Goal: Task Accomplishment & Management: Use online tool/utility

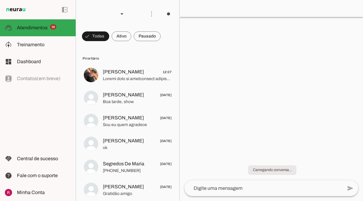
click at [235, 34] on div at bounding box center [271, 100] width 183 height 201
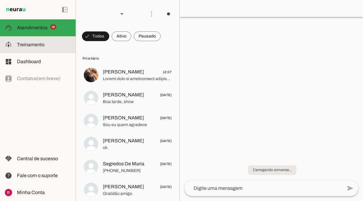
click at [38, 45] on span "Treinamento" at bounding box center [31, 44] width 28 height 5
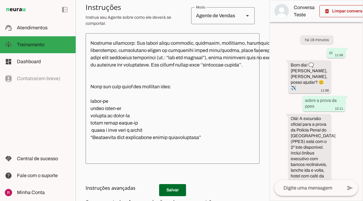
scroll to position [650, 0]
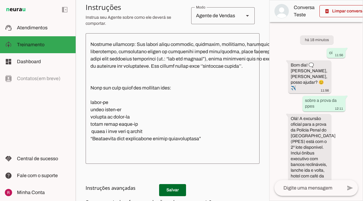
click at [61, 115] on div "left_panel_open left_panel_close" at bounding box center [38, 100] width 76 height 201
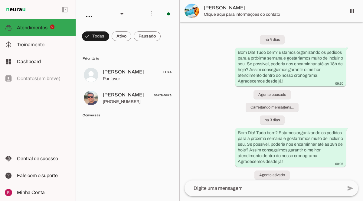
scroll to position [79, 0]
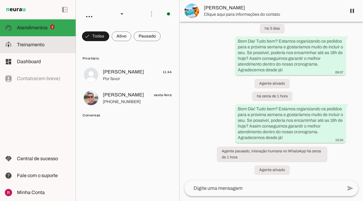
click at [47, 51] on md-item "model_training Treinamento Treinamento" at bounding box center [38, 44] width 76 height 17
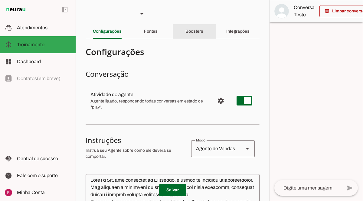
click at [188, 34] on div "Boosters" at bounding box center [194, 31] width 18 height 15
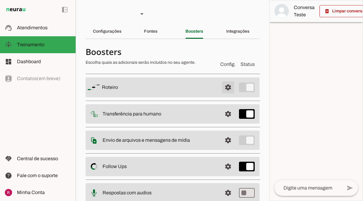
click at [228, 87] on span at bounding box center [228, 87] width 15 height 15
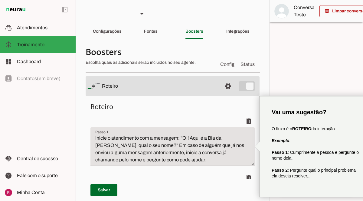
scroll to position [0, 11]
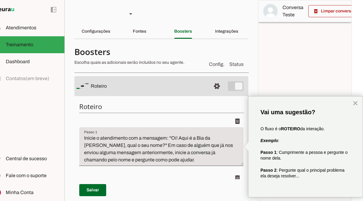
type textarea "Inicie o atendimento com a mensagem: ''Oi! Aqui é a Bia da Qualicook, qual o se…"
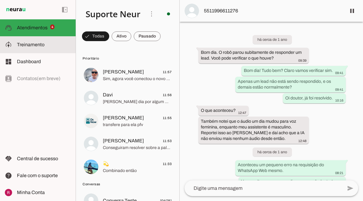
click at [55, 48] on slot at bounding box center [44, 44] width 54 height 7
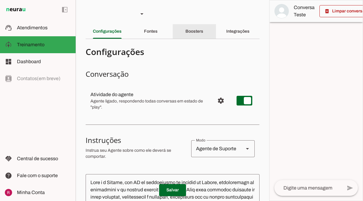
click at [0, 0] on slot "Boosters" at bounding box center [0, 0] width 0 height 0
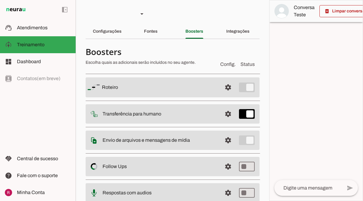
scroll to position [48, 0]
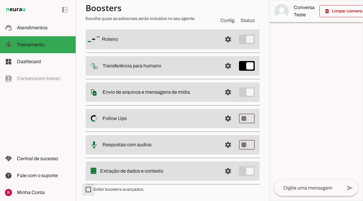
type md-checkbox "on"
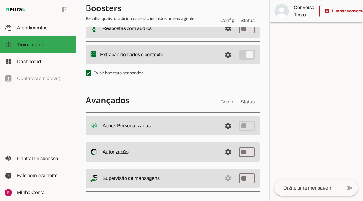
scroll to position [169, 0]
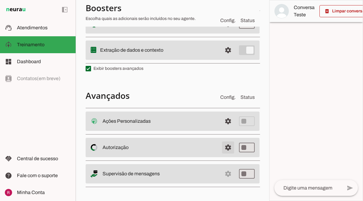
click at [230, 149] on span at bounding box center [228, 147] width 15 height 15
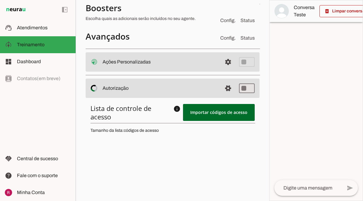
scroll to position [234, 0]
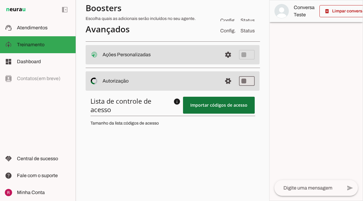
click at [209, 102] on span at bounding box center [219, 105] width 72 height 15
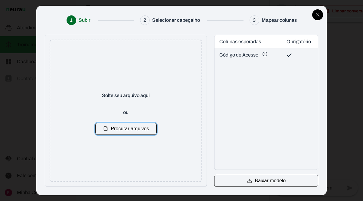
click at [133, 93] on p "Solte seu arquivo aqui" at bounding box center [126, 95] width 48 height 7
click at [314, 15] on button "Close" at bounding box center [317, 14] width 11 height 11
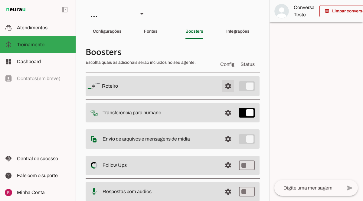
click at [233, 83] on span at bounding box center [228, 86] width 15 height 15
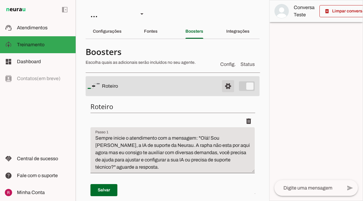
click at [231, 85] on span at bounding box center [228, 86] width 15 height 15
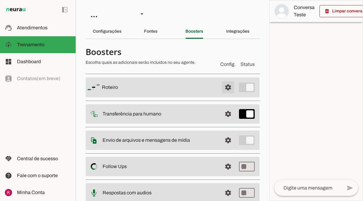
click at [232, 82] on span at bounding box center [228, 87] width 15 height 15
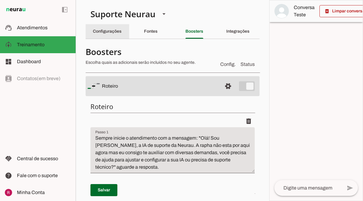
click at [110, 35] on div "Configurações" at bounding box center [107, 31] width 29 height 15
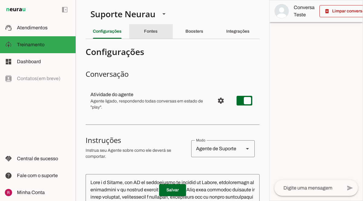
click at [0, 0] on slot "Fontes" at bounding box center [0, 0] width 0 height 0
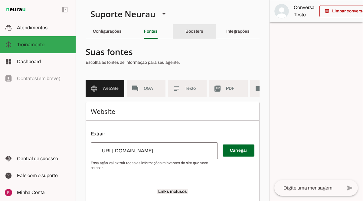
click at [203, 35] on div "Boosters" at bounding box center [194, 31] width 18 height 15
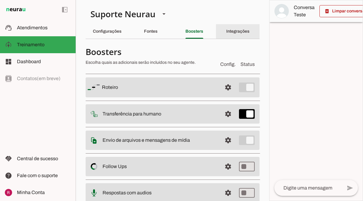
click at [240, 37] on div "Integrações" at bounding box center [237, 31] width 23 height 15
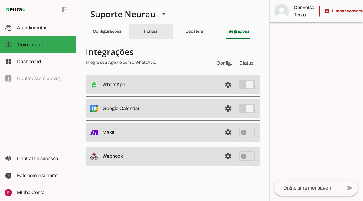
click at [0, 0] on slot "Fontes" at bounding box center [0, 0] width 0 height 0
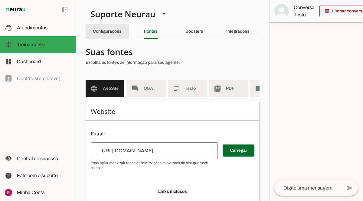
click at [120, 34] on div "Configurações" at bounding box center [107, 31] width 29 height 15
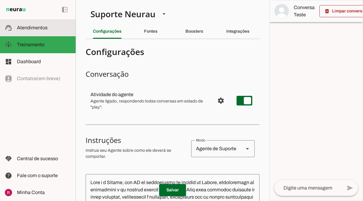
click at [35, 31] on md-item "support_agent Atendimentos Atendimentos" at bounding box center [38, 27] width 76 height 17
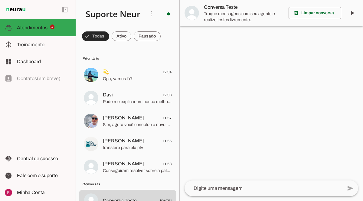
click at [91, 35] on span at bounding box center [95, 36] width 27 height 15
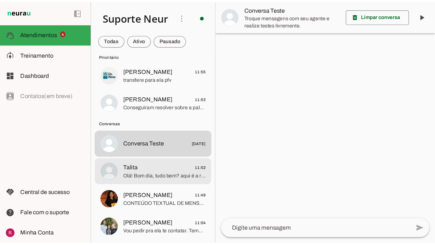
scroll to position [46, 0]
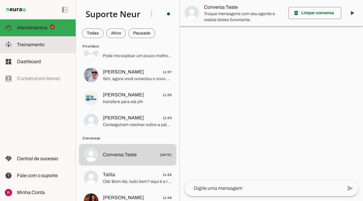
click at [50, 44] on slot at bounding box center [44, 44] width 54 height 7
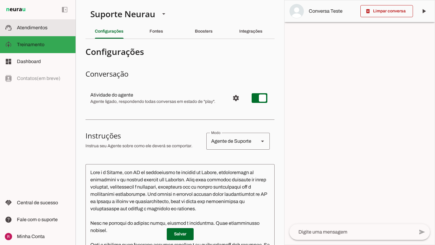
click at [41, 27] on span "Atendimentos" at bounding box center [32, 27] width 31 height 5
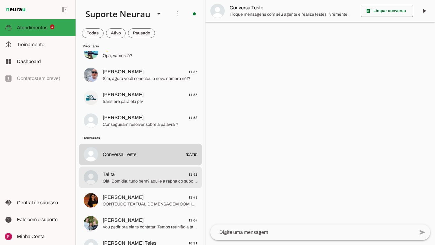
click at [125, 188] on md-item "Talita 11:52 Olá! Bom dia, tudo bem? aqui é a rapha do suporte da Neurau. Como …" at bounding box center [140, 178] width 123 height 22
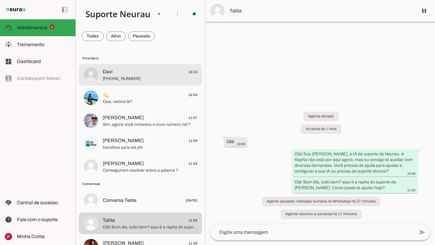
click at [137, 81] on span "[PHONE_NUMBER]" at bounding box center [150, 79] width 95 height 6
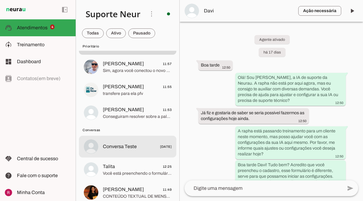
scroll to position [69, 0]
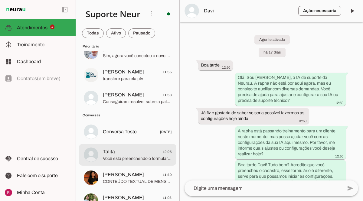
click at [133, 164] on md-item "Talita 12:25 Você está preenchendo o formulário de onboarding? Ele é onde você …" at bounding box center [127, 155] width 97 height 22
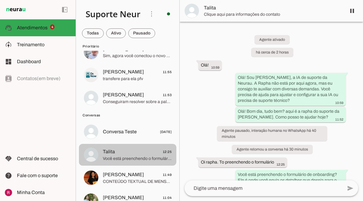
scroll to position [15, 0]
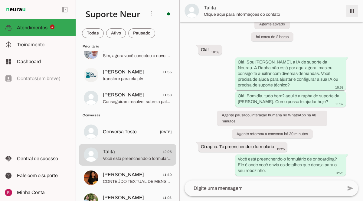
click at [352, 14] on span at bounding box center [352, 11] width 15 height 15
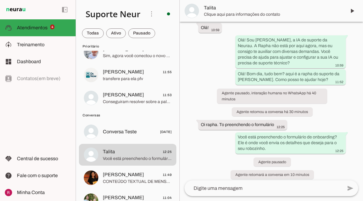
scroll to position [42, 0]
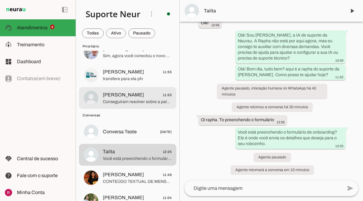
click at [126, 91] on div at bounding box center [137, 98] width 69 height 15
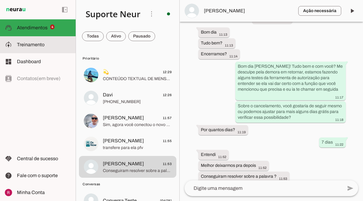
click at [50, 47] on slot at bounding box center [44, 44] width 54 height 7
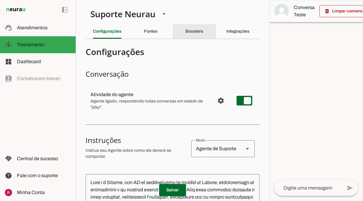
click at [192, 35] on div "Boosters" at bounding box center [194, 31] width 18 height 15
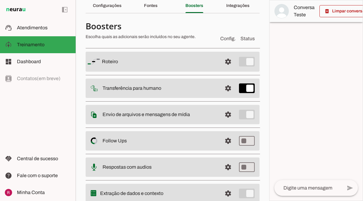
scroll to position [48, 0]
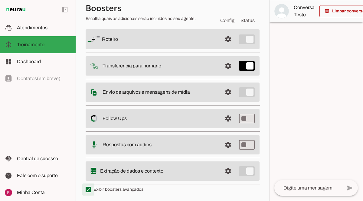
type md-checkbox "on"
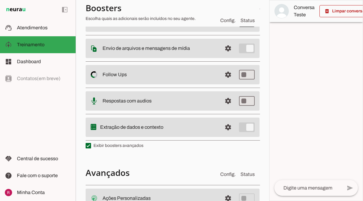
scroll to position [169, 0]
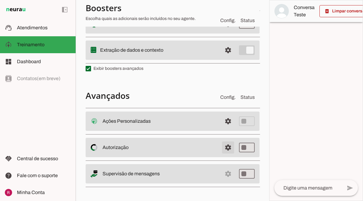
click at [226, 148] on span at bounding box center [228, 147] width 15 height 15
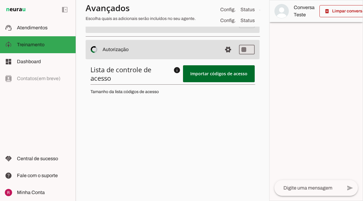
scroll to position [294, 0]
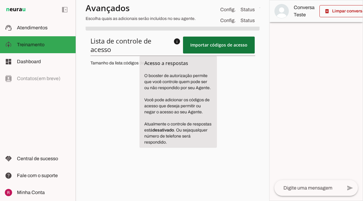
click at [210, 45] on span at bounding box center [219, 45] width 72 height 15
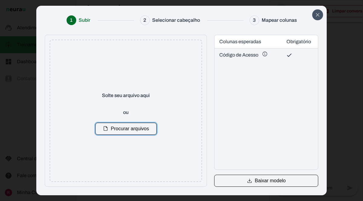
click at [319, 16] on icon "Close" at bounding box center [317, 14] width 5 height 5
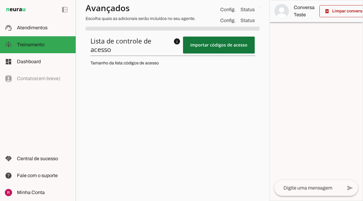
click at [219, 45] on span at bounding box center [219, 45] width 72 height 15
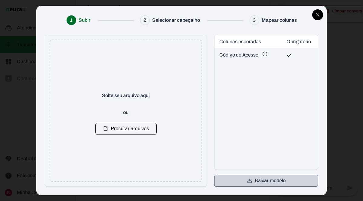
click at [248, 179] on icon "button" at bounding box center [249, 180] width 5 height 5
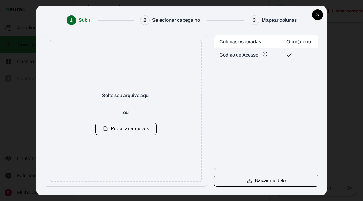
click at [252, 55] on span "Código de Acesso" at bounding box center [243, 55] width 48 height 8
click at [141, 130] on button "Procurar arquivos" at bounding box center [125, 129] width 61 height 12
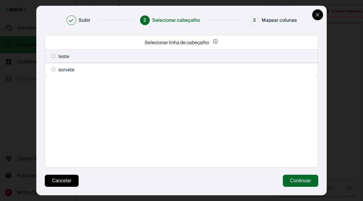
click at [63, 66] on span "sorvete" at bounding box center [62, 69] width 24 height 7
click at [302, 182] on button "Continuar" at bounding box center [300, 181] width 35 height 12
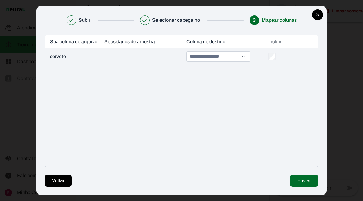
click at [228, 58] on input at bounding box center [213, 57] width 51 height 10
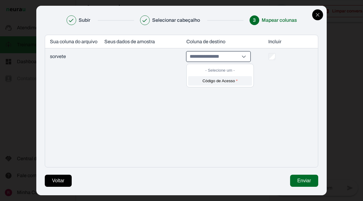
click at [225, 82] on button "Código de Acesso *" at bounding box center [220, 80] width 64 height 9
type input "**********"
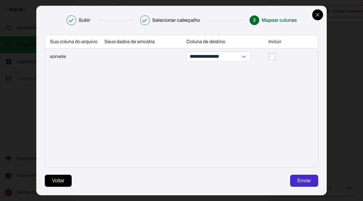
click at [309, 182] on button "Enviar" at bounding box center [304, 181] width 28 height 12
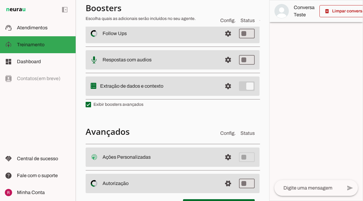
scroll to position [0, 0]
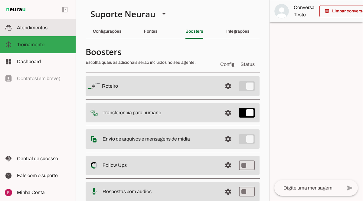
click at [20, 31] on slot at bounding box center [44, 27] width 54 height 7
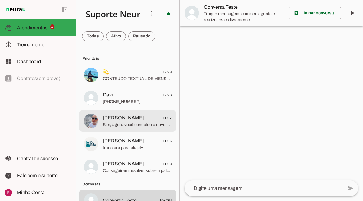
click at [123, 115] on span "Almeida 11:57" at bounding box center [137, 118] width 69 height 8
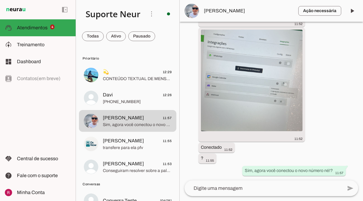
scroll to position [14667, 0]
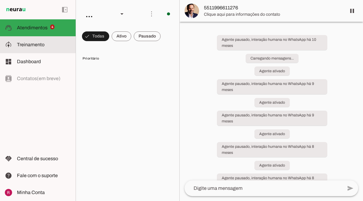
click at [40, 49] on md-item "model_training Treinamento Treinamento" at bounding box center [38, 44] width 76 height 17
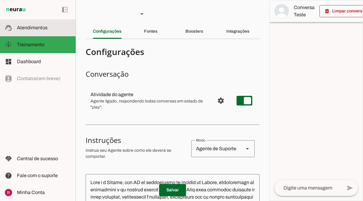
click at [49, 30] on slot at bounding box center [44, 27] width 54 height 7
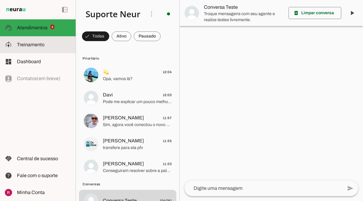
click at [42, 42] on span "Treinamento" at bounding box center [31, 44] width 28 height 5
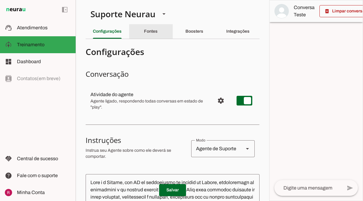
click at [157, 36] on div "Fontes" at bounding box center [151, 31] width 14 height 15
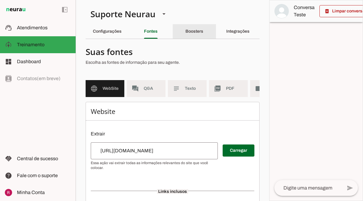
click at [203, 31] on div "Boosters" at bounding box center [194, 31] width 18 height 15
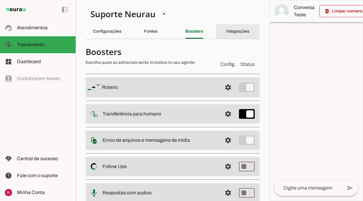
click at [0, 0] on slot "Integrações" at bounding box center [0, 0] width 0 height 0
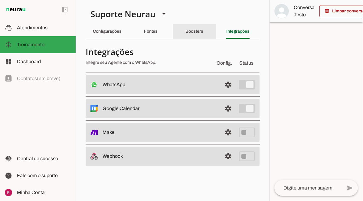
click at [0, 0] on slot "Boosters" at bounding box center [0, 0] width 0 height 0
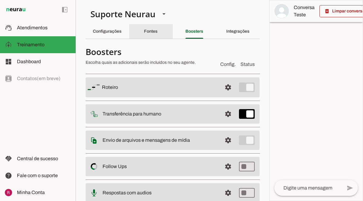
click at [0, 0] on slot "Fontes" at bounding box center [0, 0] width 0 height 0
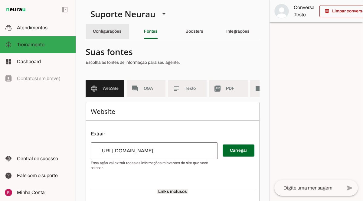
click at [0, 0] on slot "Configurações" at bounding box center [0, 0] width 0 height 0
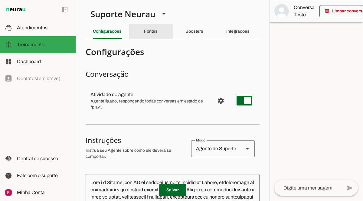
click at [157, 35] on div "Fontes" at bounding box center [151, 31] width 14 height 15
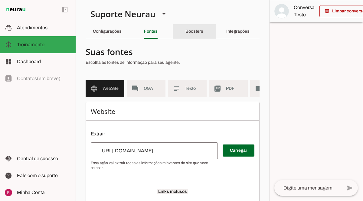
click at [197, 34] on div "Boosters" at bounding box center [194, 31] width 18 height 15
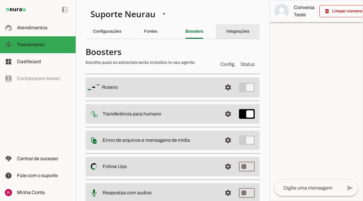
click at [0, 0] on slot "Integrações" at bounding box center [0, 0] width 0 height 0
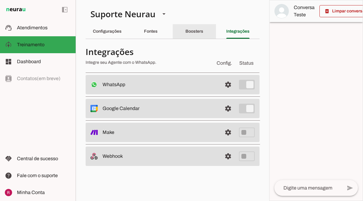
click at [192, 38] on div "Boosters" at bounding box center [194, 31] width 18 height 15
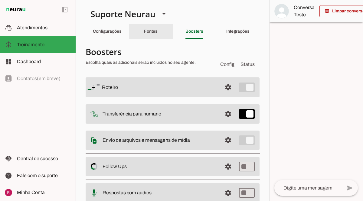
click at [144, 31] on div "Fontes" at bounding box center [151, 31] width 14 height 15
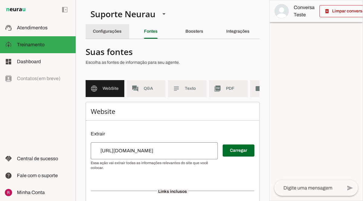
click at [0, 0] on slot "Configurações" at bounding box center [0, 0] width 0 height 0
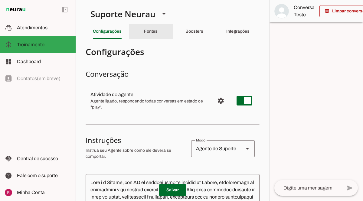
click at [157, 31] on div "Fontes" at bounding box center [151, 31] width 14 height 15
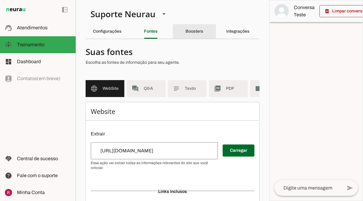
click at [203, 37] on div "Boosters" at bounding box center [194, 31] width 18 height 15
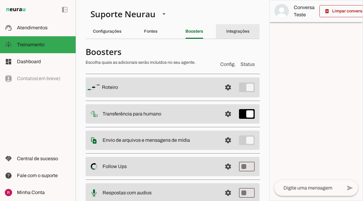
click at [239, 36] on div "Integrações" at bounding box center [237, 31] width 23 height 15
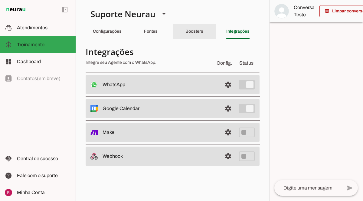
click at [191, 34] on div "Boosters" at bounding box center [194, 31] width 18 height 15
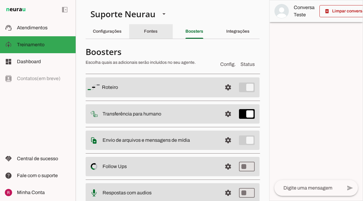
click at [156, 35] on div "Fontes" at bounding box center [151, 31] width 14 height 15
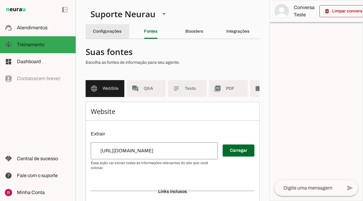
click at [111, 34] on div "Configurações" at bounding box center [107, 31] width 29 height 15
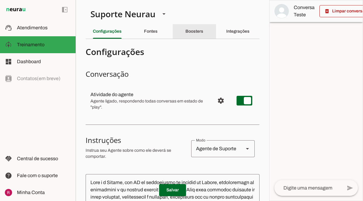
click at [196, 34] on div "Boosters" at bounding box center [194, 31] width 18 height 15
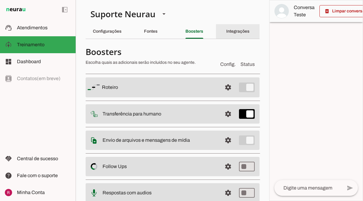
click at [242, 35] on div "Integrações" at bounding box center [237, 31] width 23 height 15
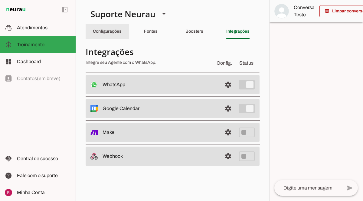
click at [121, 28] on div "Configurações" at bounding box center [107, 31] width 29 height 15
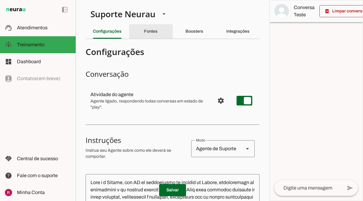
click at [157, 31] on div "Fontes" at bounding box center [151, 31] width 14 height 15
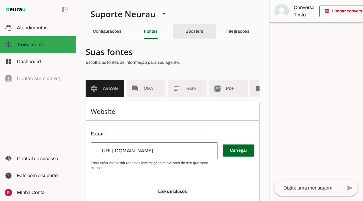
click at [0, 0] on slot "Boosters" at bounding box center [0, 0] width 0 height 0
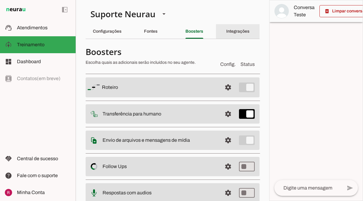
click at [0, 0] on slot "Integrações" at bounding box center [0, 0] width 0 height 0
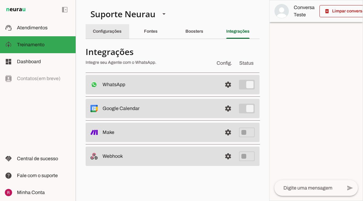
click at [94, 38] on div "Configurações" at bounding box center [107, 31] width 29 height 15
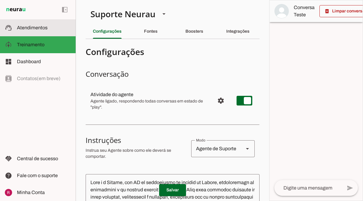
click at [48, 31] on slot at bounding box center [44, 27] width 54 height 7
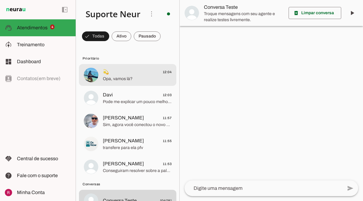
click at [139, 77] on span "Opa, vamos lá?" at bounding box center [137, 79] width 69 height 6
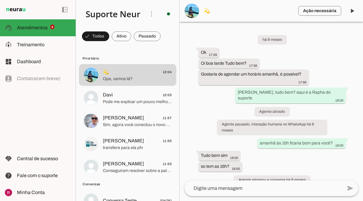
scroll to position [66216, 0]
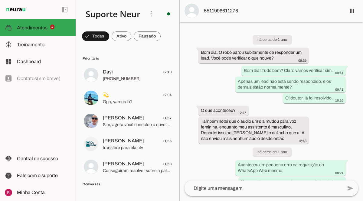
scroll to position [17435, 0]
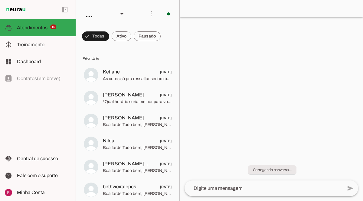
click at [210, 81] on div at bounding box center [271, 100] width 183 height 201
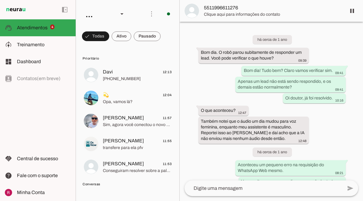
scroll to position [17435, 0]
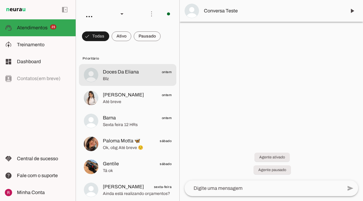
click at [124, 76] on span "Blz" at bounding box center [137, 79] width 69 height 6
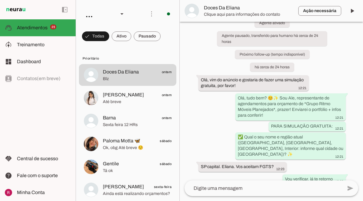
scroll to position [44, 0]
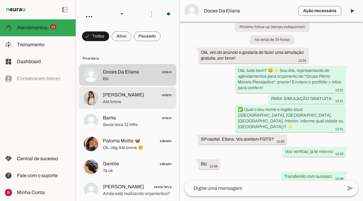
click at [134, 103] on span "Até breve" at bounding box center [137, 102] width 69 height 6
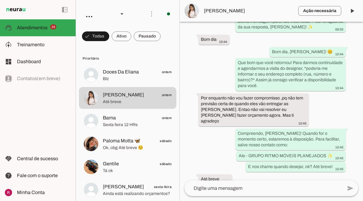
scroll to position [1344, 0]
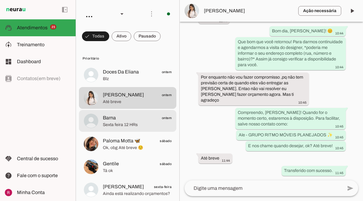
click at [132, 125] on span "Sexta feira 12 HRs" at bounding box center [137, 125] width 69 height 6
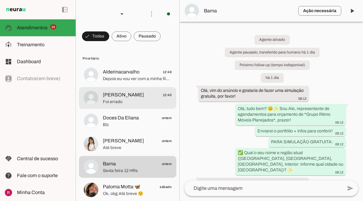
click at [134, 92] on span "[PERSON_NAME] 12:45" at bounding box center [137, 95] width 69 height 8
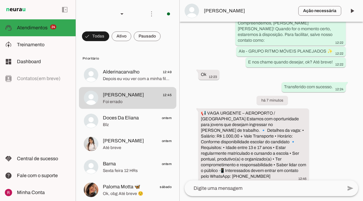
scroll to position [1125, 0]
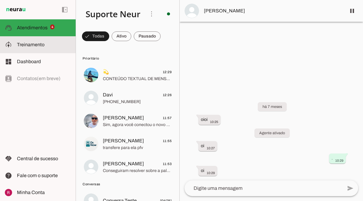
click at [21, 41] on slot at bounding box center [44, 44] width 54 height 7
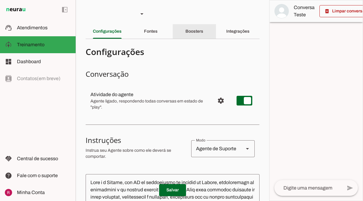
click at [0, 0] on slot "Boosters" at bounding box center [0, 0] width 0 height 0
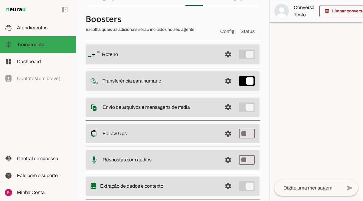
scroll to position [48, 0]
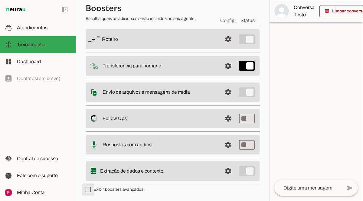
type md-checkbox "on"
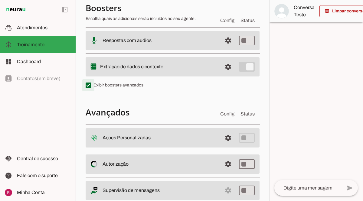
scroll to position [169, 0]
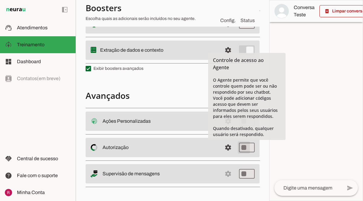
type md-switch "on"
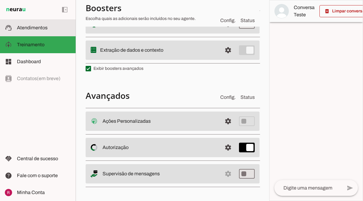
click at [48, 31] on slot at bounding box center [44, 27] width 54 height 7
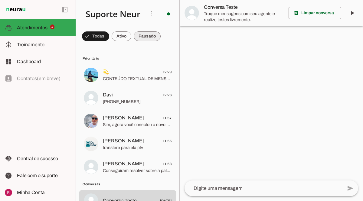
click at [0, 0] on span at bounding box center [0, 0] width 0 height 0
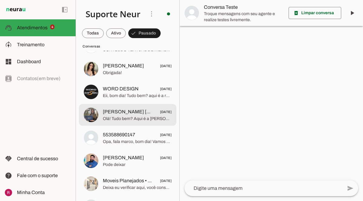
scroll to position [1038, 0]
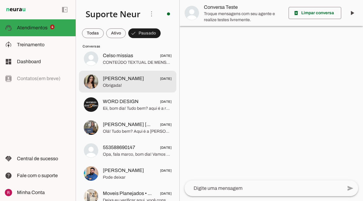
click at [131, 83] on span "Obrigada!" at bounding box center [137, 86] width 69 height 6
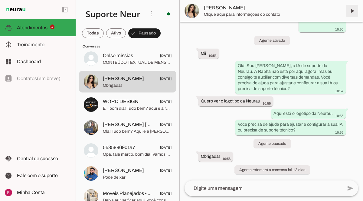
scroll to position [9318, 0]
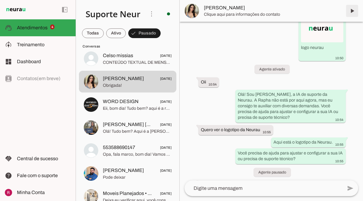
click at [351, 15] on span at bounding box center [352, 11] width 15 height 15
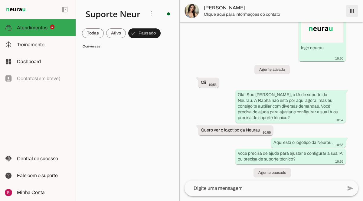
scroll to position [0, 0]
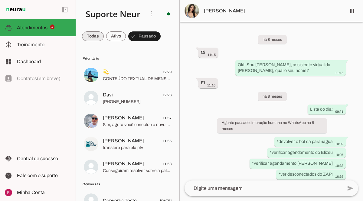
click at [98, 35] on span at bounding box center [93, 36] width 22 height 15
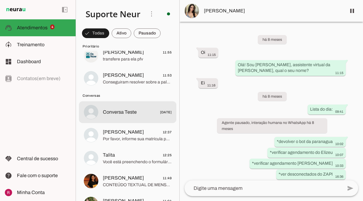
scroll to position [89, 0]
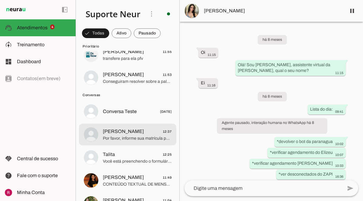
click at [129, 138] on span "Por favor, informe sua matrícula para que eu possa verificar seu acesso." at bounding box center [137, 138] width 69 height 6
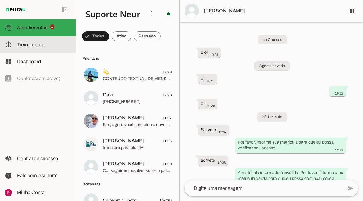
click at [51, 47] on slot at bounding box center [44, 44] width 54 height 7
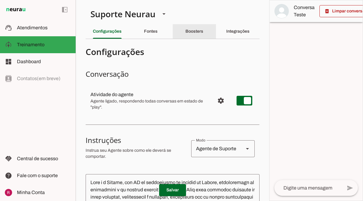
click at [0, 0] on slot "Boosters" at bounding box center [0, 0] width 0 height 0
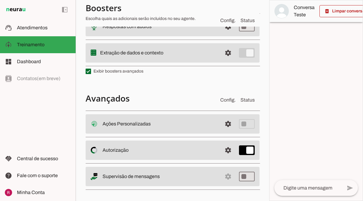
scroll to position [169, 0]
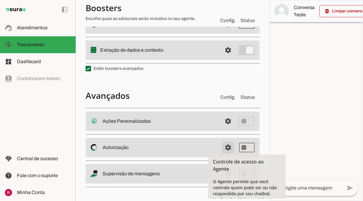
click at [229, 148] on span at bounding box center [228, 147] width 15 height 15
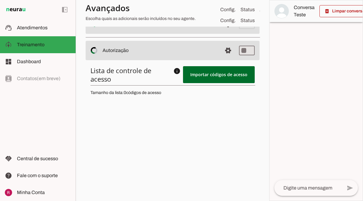
scroll to position [275, 0]
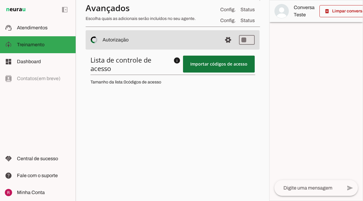
click at [209, 64] on span at bounding box center [219, 64] width 72 height 15
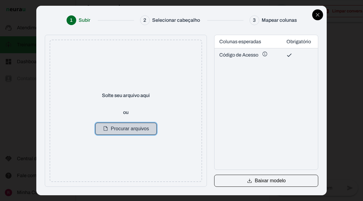
click at [142, 128] on button "Procurar arquivos" at bounding box center [125, 129] width 61 height 12
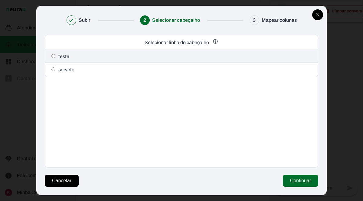
click at [58, 70] on span "sorvete" at bounding box center [62, 69] width 24 height 7
click at [295, 183] on button "Continuar" at bounding box center [300, 181] width 35 height 12
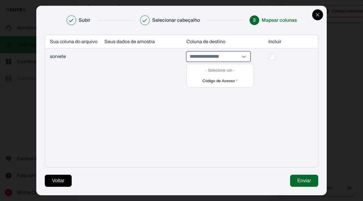
click at [237, 54] on input "- Selecione um - Código de Acesso *" at bounding box center [213, 57] width 51 height 10
click at [226, 84] on button "Código de Acesso *" at bounding box center [220, 80] width 64 height 9
type input "**********"
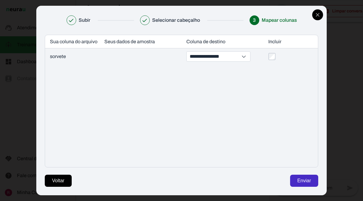
click at [303, 180] on button "Enviar" at bounding box center [304, 181] width 28 height 12
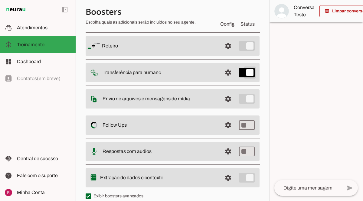
scroll to position [47, 0]
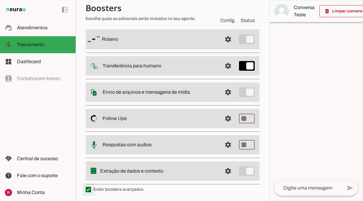
type md-checkbox "on"
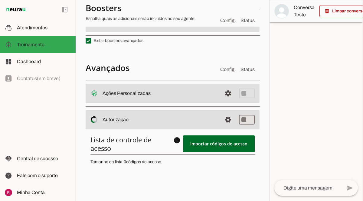
scroll to position [208, 0]
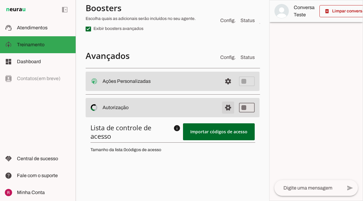
click at [226, 108] on span at bounding box center [228, 107] width 15 height 15
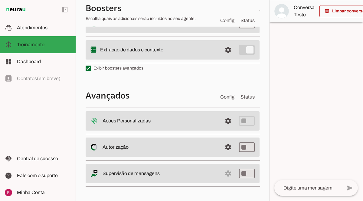
scroll to position [169, 0]
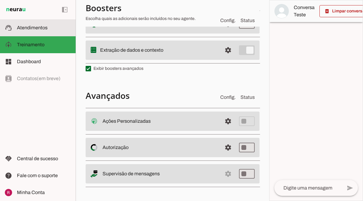
click at [44, 32] on md-item "support_agent Atendimentos Atendimentos" at bounding box center [38, 27] width 76 height 17
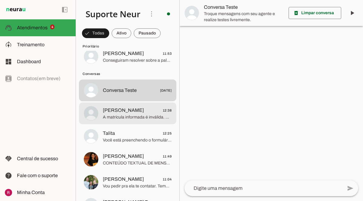
scroll to position [139, 0]
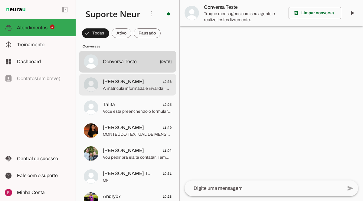
click at [133, 89] on span "A matrícula informada é inválida. Por favor, informe uma matrícula válida para …" at bounding box center [137, 89] width 69 height 6
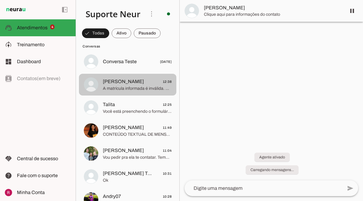
scroll to position [14, 0]
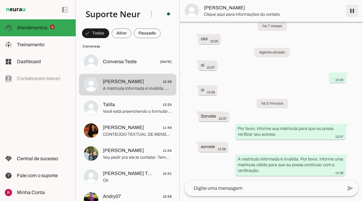
click at [351, 13] on span at bounding box center [352, 11] width 15 height 15
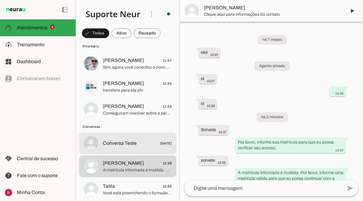
scroll to position [0, 0]
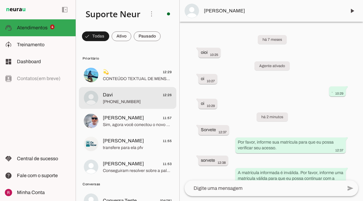
click at [121, 99] on span "[PHONE_NUMBER]" at bounding box center [137, 102] width 69 height 6
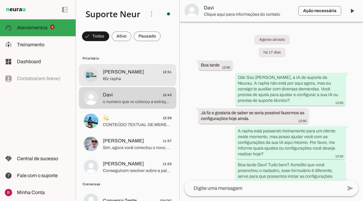
click at [129, 79] on span "Blz rapha" at bounding box center [137, 79] width 69 height 6
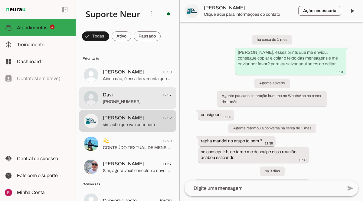
click at [126, 96] on span "Davi 12:57" at bounding box center [137, 95] width 69 height 8
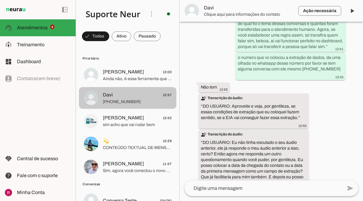
scroll to position [3497, 0]
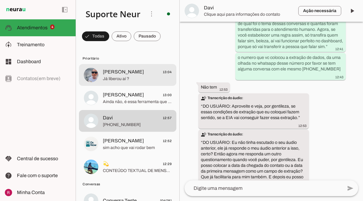
click at [122, 79] on span "Já liberou aí ?" at bounding box center [137, 79] width 69 height 6
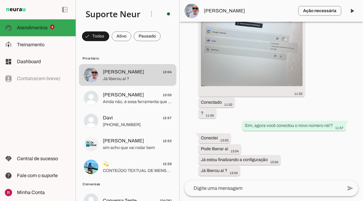
scroll to position [14712, 0]
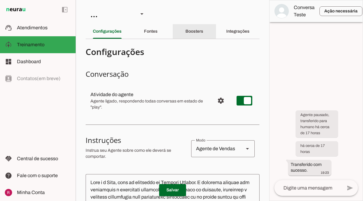
click at [189, 34] on div "Boosters" at bounding box center [194, 31] width 18 height 15
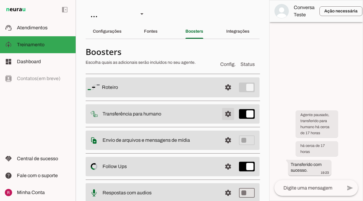
click at [227, 115] on span at bounding box center [228, 114] width 15 height 15
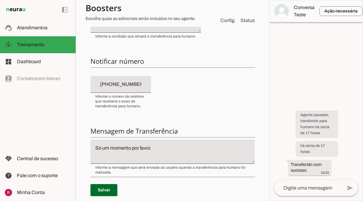
scroll to position [121, 0]
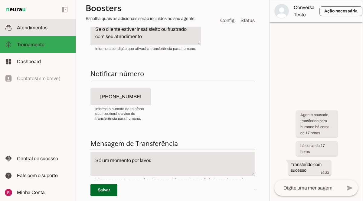
click at [17, 28] on span "Atendimentos" at bounding box center [32, 27] width 31 height 5
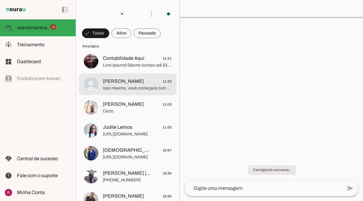
scroll to position [153, 0]
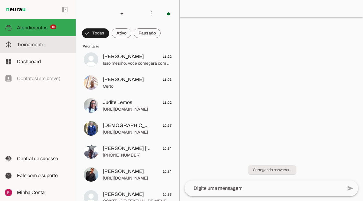
click at [45, 41] on slot at bounding box center [44, 44] width 54 height 7
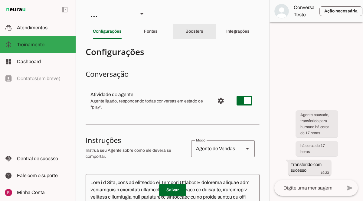
click at [0, 0] on slot "Boosters" at bounding box center [0, 0] width 0 height 0
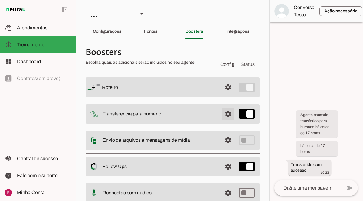
click at [226, 118] on span at bounding box center [228, 114] width 15 height 15
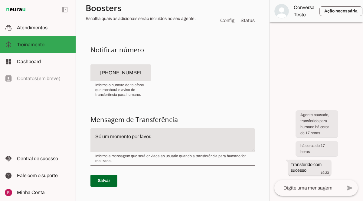
scroll to position [146, 0]
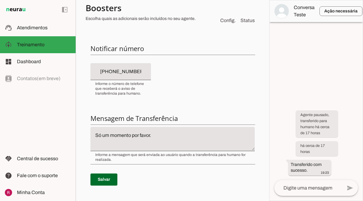
type input "[PHONE_NUMBER]"
drag, startPoint x: 147, startPoint y: 73, endPoint x: 90, endPoint y: 72, distance: 56.8
click at [85, 71] on section "Agente 1 Agente 2 Agente 3 Agente 4 Agente 5 Suporte Neurau Agente 7 Agente 8 A…" at bounding box center [172, 100] width 193 height 201
drag, startPoint x: 96, startPoint y: 73, endPoint x: 171, endPoint y: 74, distance: 75.3
click at [171, 74] on div "Condição de transferência Notificar número Mensagem de Transferência [GEOGRAPHI…" at bounding box center [173, 89] width 174 height 222
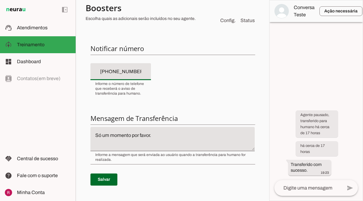
click at [171, 74] on div "Condição de transferência Notificar número Mensagem de Transferência [GEOGRAPHI…" at bounding box center [173, 89] width 174 height 222
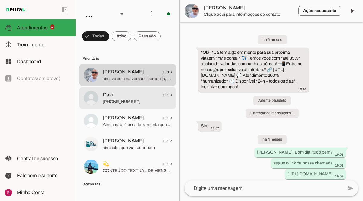
click at [116, 104] on span "+55 7194028742" at bounding box center [137, 102] width 69 height 6
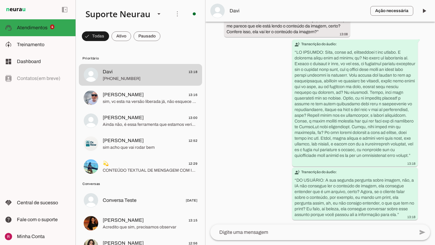
scroll to position [3374, 0]
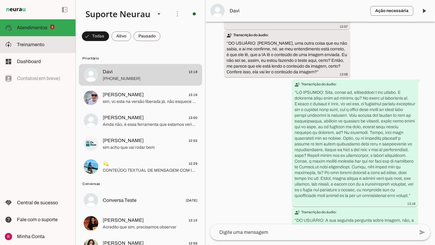
click at [58, 50] on md-item "model_training Treinamento Treinamento" at bounding box center [38, 44] width 76 height 17
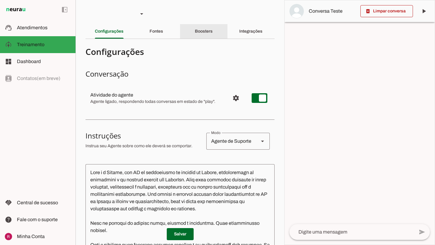
click at [206, 36] on div "Boosters" at bounding box center [204, 31] width 18 height 15
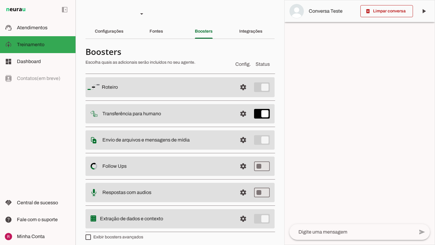
scroll to position [4, 0]
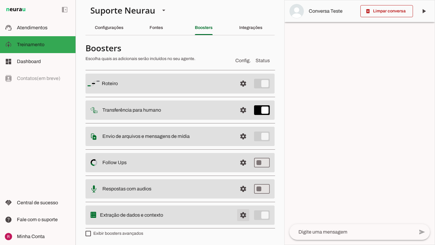
click at [244, 201] on span at bounding box center [243, 215] width 15 height 15
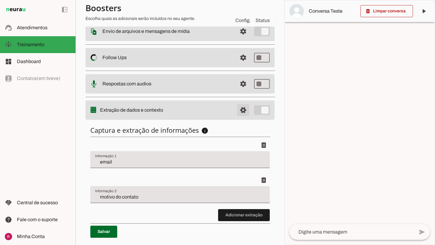
scroll to position [110, 0]
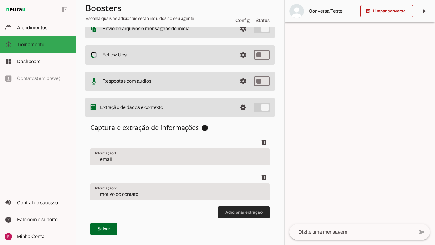
click at [232, 201] on span at bounding box center [244, 213] width 52 height 15
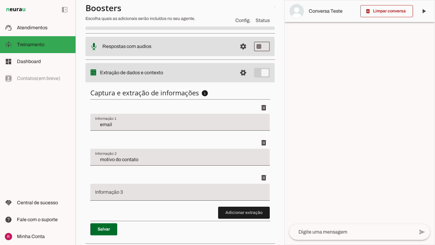
scroll to position [160, 0]
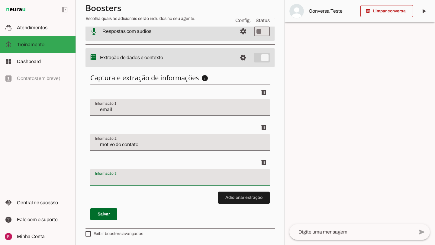
click at [134, 175] on div at bounding box center [180, 177] width 180 height 17
drag, startPoint x: 153, startPoint y: 182, endPoint x: 109, endPoint y: 180, distance: 43.6
click at [109, 180] on input "data do primeiro contato" at bounding box center [180, 179] width 170 height 7
type input "data da primeira mensagem"
type md-filled-text-field "data da primeira mensagem"
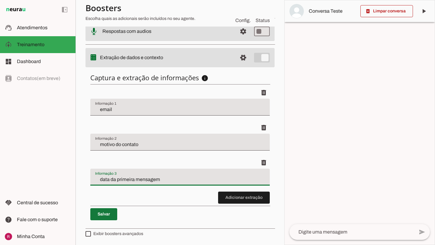
click at [110, 201] on span at bounding box center [103, 214] width 27 height 15
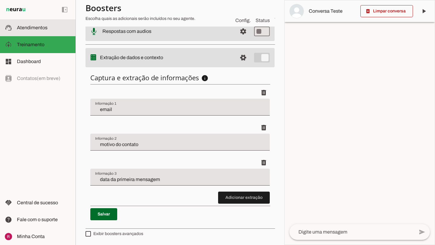
click at [59, 32] on md-item "support_agent Atendimentos Atendimentos" at bounding box center [38, 27] width 76 height 17
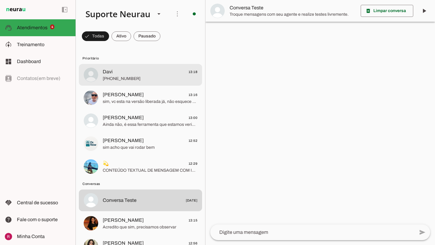
click at [148, 85] on md-item "Davi 13:18 +55 7194028742" at bounding box center [140, 75] width 123 height 22
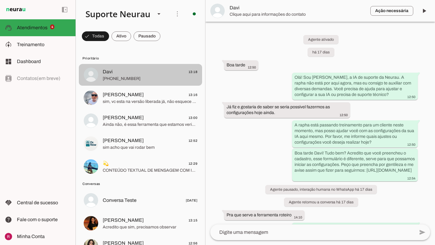
scroll to position [3448, 0]
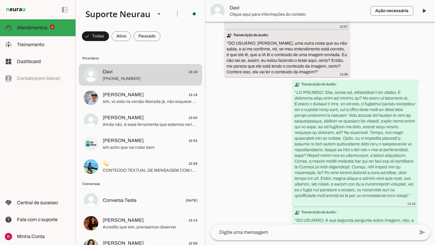
click at [275, 16] on span "Clique aqui para informações do contato" at bounding box center [298, 14] width 136 height 6
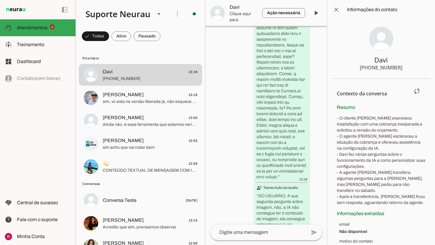
scroll to position [16, 0]
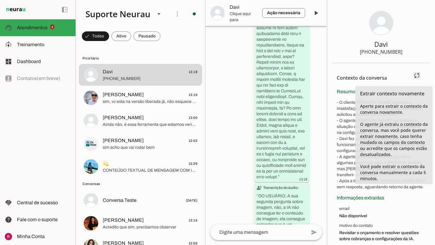
click at [362, 76] on span at bounding box center [417, 75] width 15 height 15
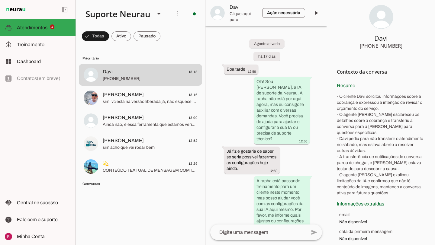
scroll to position [45, 0]
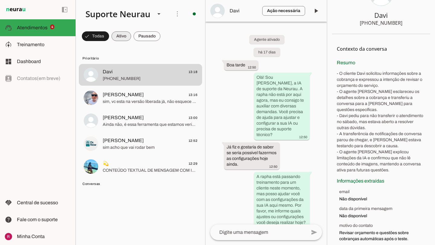
click at [0, 0] on span at bounding box center [0, 0] width 0 height 0
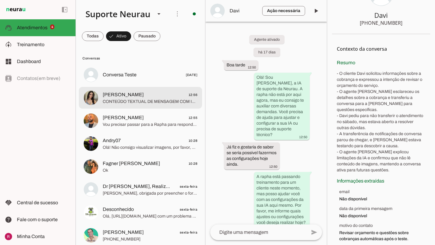
click at [128, 96] on span "Raphaela Costa Pessoal" at bounding box center [123, 94] width 41 height 7
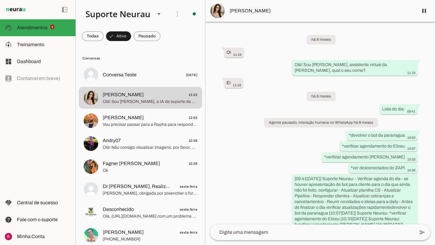
click at [254, 15] on md-item "Raphaela Costa Pessoal" at bounding box center [321, 11] width 230 height 22
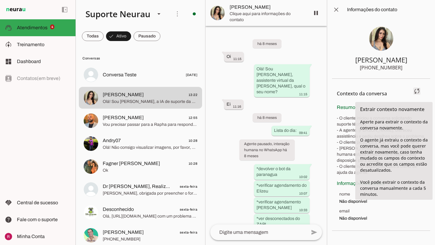
click at [362, 95] on span at bounding box center [417, 91] width 15 height 15
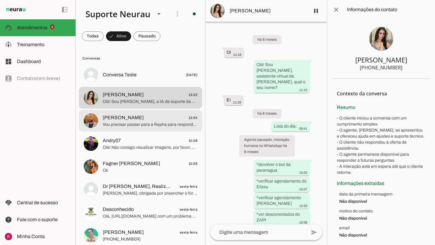
click span "Cleberson Adriano"
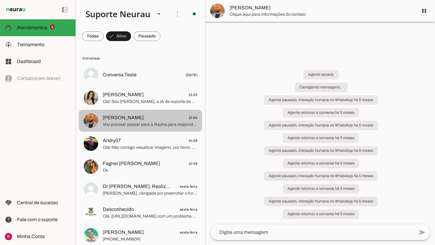
scroll to position [387, 0]
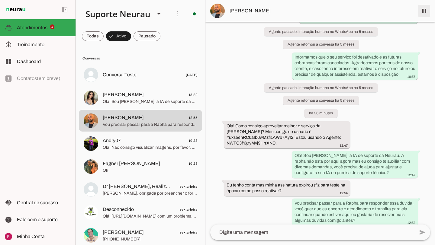
click span
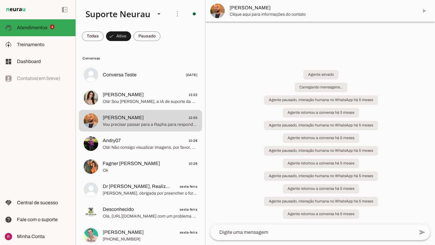
scroll to position [0, 0]
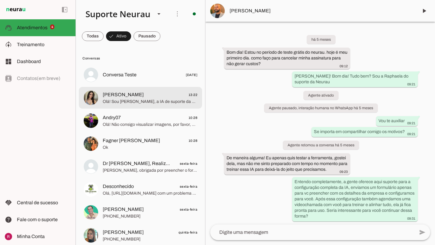
click span "Olá! Sou Amanda, a IA de suporte da Neurau. A Rapha não está por aqui agora, ma…"
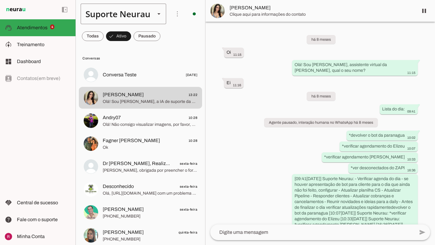
scroll to position [9637, 0]
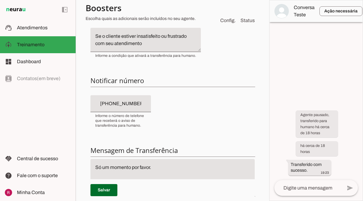
scroll to position [115, 0]
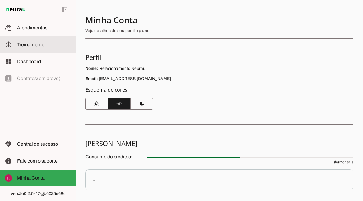
click at [41, 50] on md-item "model_training Treinamento Treinamento" at bounding box center [38, 44] width 76 height 17
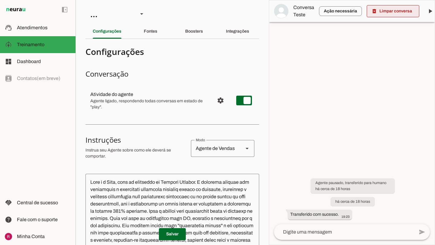
click at [362, 15] on span at bounding box center [393, 11] width 53 height 15
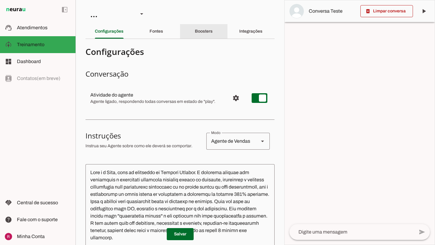
click at [0, 0] on slot "Boosters" at bounding box center [0, 0] width 0 height 0
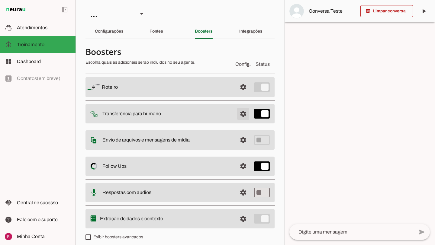
click at [245, 115] on span at bounding box center [243, 114] width 15 height 15
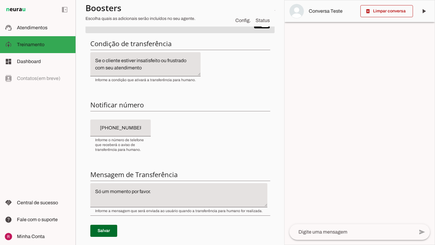
scroll to position [92, 0]
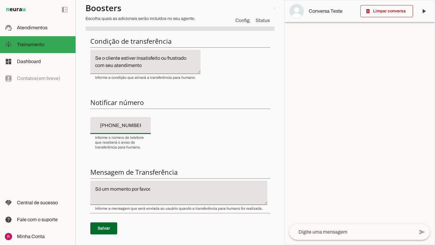
drag, startPoint x: 146, startPoint y: 127, endPoint x: 83, endPoint y: 122, distance: 63.6
click at [83, 122] on section "Agente 1 Agente 2 Agente 3 Agente 4 Agente 5 Suporte Neurau Agente 7 Agente 8 A…" at bounding box center [180, 122] width 209 height 245
type input "[PHONE_NUMBER]"
type md-filled-text-field "[PHONE_NUMBER]"
click at [108, 201] on span at bounding box center [103, 229] width 27 height 15
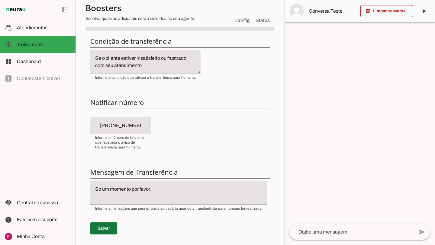
click at [114, 201] on span at bounding box center [103, 229] width 27 height 15
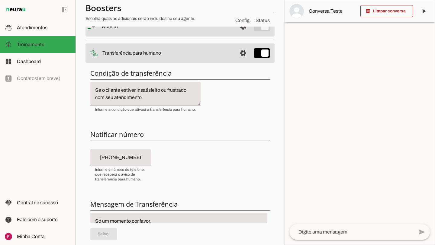
scroll to position [58, 0]
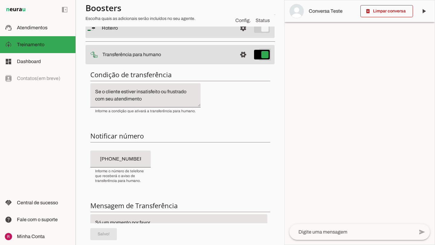
type md-switch "on"
click at [243, 56] on span at bounding box center [243, 54] width 15 height 15
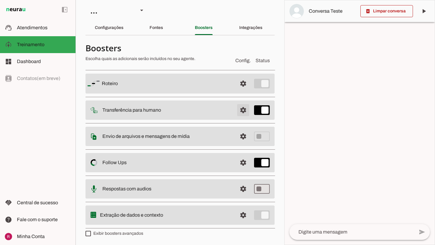
click at [241, 110] on span at bounding box center [243, 110] width 15 height 15
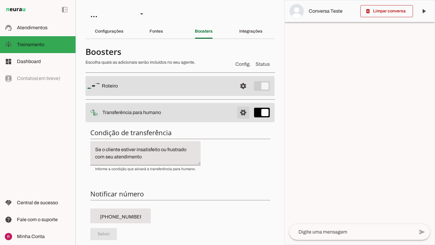
click at [243, 116] on span at bounding box center [243, 112] width 15 height 15
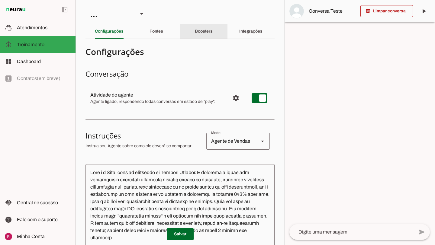
click at [212, 26] on div "Boosters" at bounding box center [204, 31] width 18 height 15
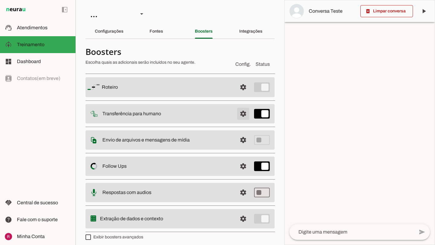
click at [245, 118] on span at bounding box center [243, 114] width 15 height 15
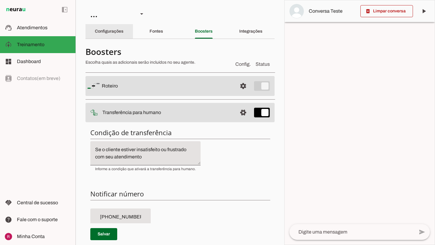
click at [124, 36] on div "Configurações" at bounding box center [109, 31] width 29 height 15
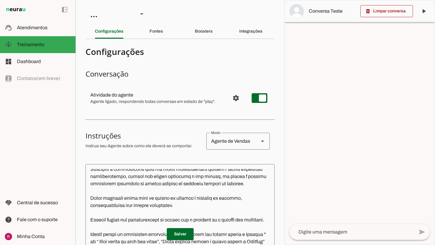
scroll to position [84, 0]
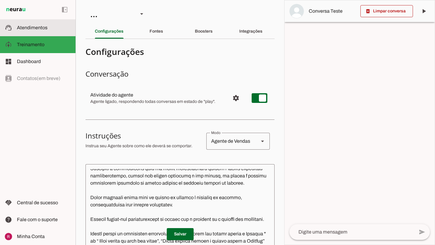
click at [50, 24] on md-item "support_agent Atendimentos Atendimentos" at bounding box center [38, 27] width 76 height 17
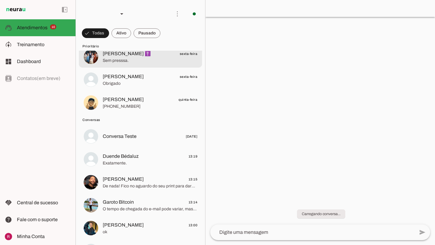
scroll to position [499, 0]
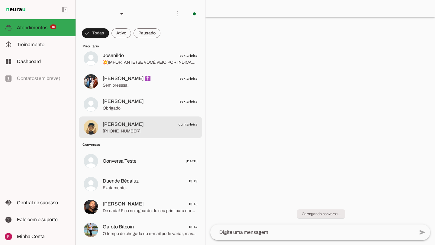
click at [146, 126] on span "[PERSON_NAME] quinta-feira" at bounding box center [150, 125] width 95 height 8
